Goal: Entertainment & Leisure: Consume media (video, audio)

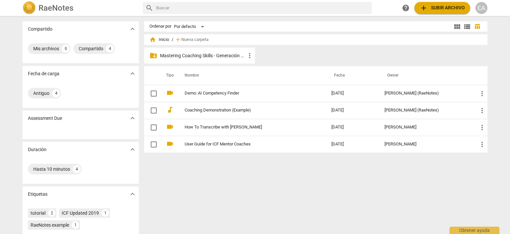
click at [211, 54] on p "Mastering Coaching Skills - Generación 32" at bounding box center [203, 55] width 86 height 7
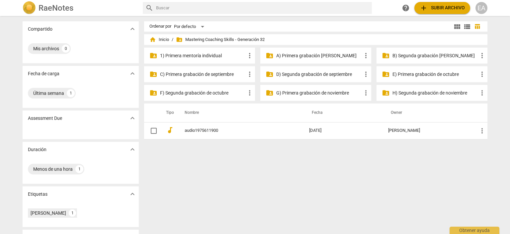
click at [333, 75] on p "D) Segunda grabación de septiembre" at bounding box center [320, 74] width 86 height 7
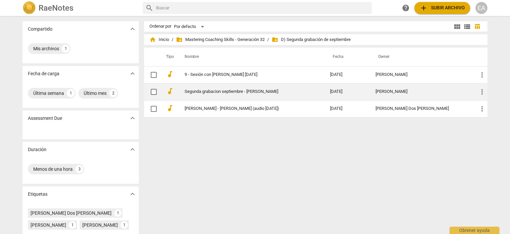
click at [371, 94] on td "[DATE]" at bounding box center [348, 91] width 46 height 17
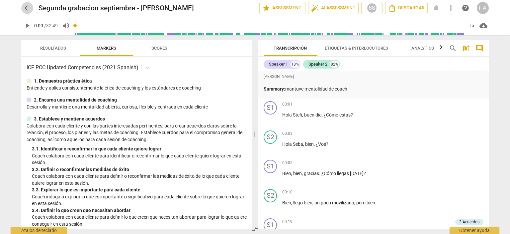
click at [24, 10] on span "arrow_back" at bounding box center [27, 8] width 8 height 8
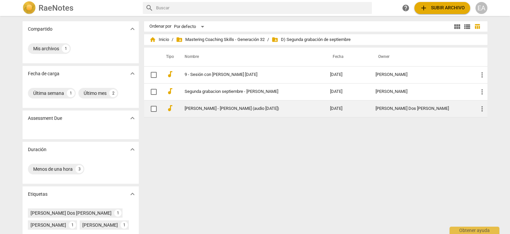
click at [357, 104] on td "[DATE]" at bounding box center [348, 108] width 46 height 17
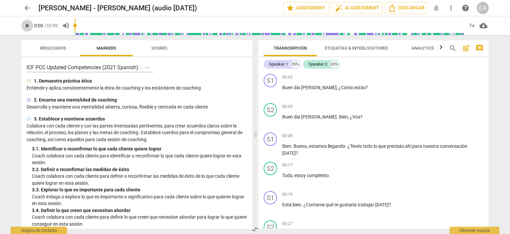
click at [28, 28] on span "play_arrow" at bounding box center [27, 26] width 8 height 8
type input "3"
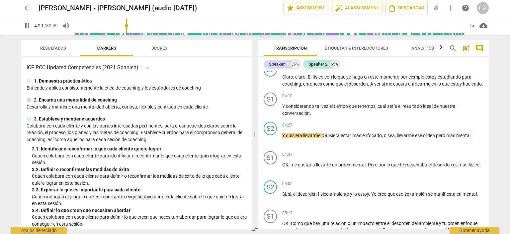
scroll to position [445, 0]
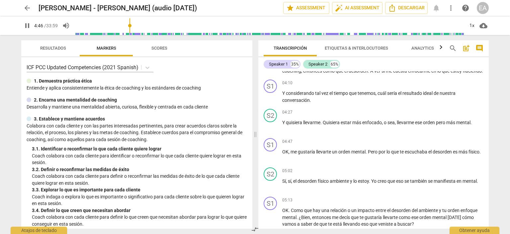
click at [27, 24] on span "pause" at bounding box center [27, 26] width 8 height 8
type input "287"
